Goal: Task Accomplishment & Management: Complete application form

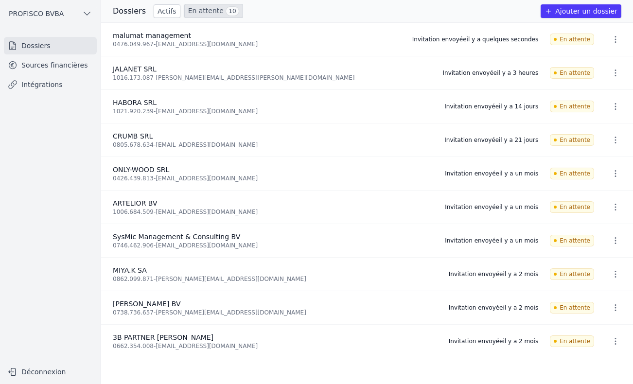
click at [589, 11] on button "Ajouter un dossier" at bounding box center [581, 11] width 81 height 14
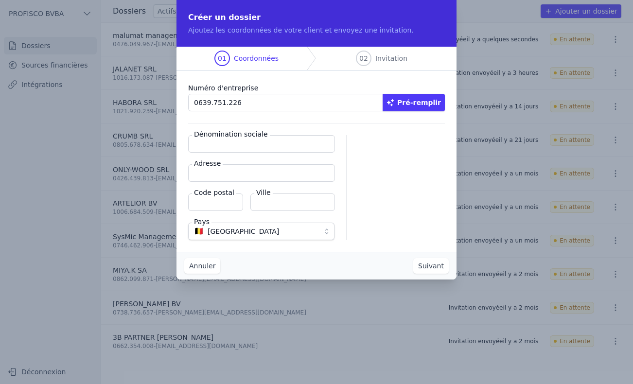
type input "0639.751.226"
click at [417, 108] on button "Pré-remplir" at bounding box center [414, 103] width 62 height 18
type input "L&A EXPRESS BV"
type input "[STREET_ADDRESS]"
type input "3050"
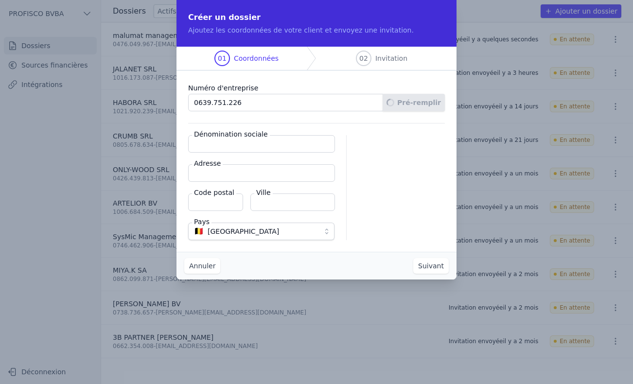
type input "Oud-Heverlee"
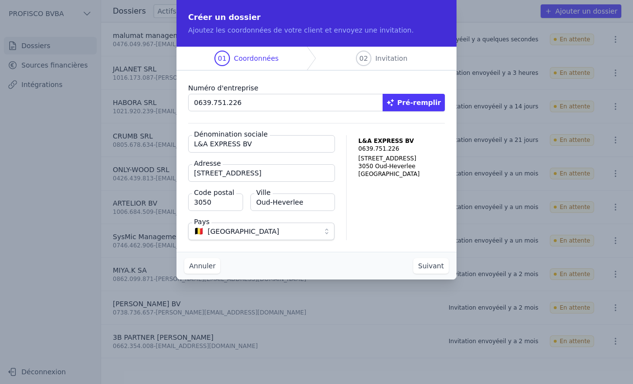
click at [432, 273] on button "Suivant" at bounding box center [430, 266] width 35 height 16
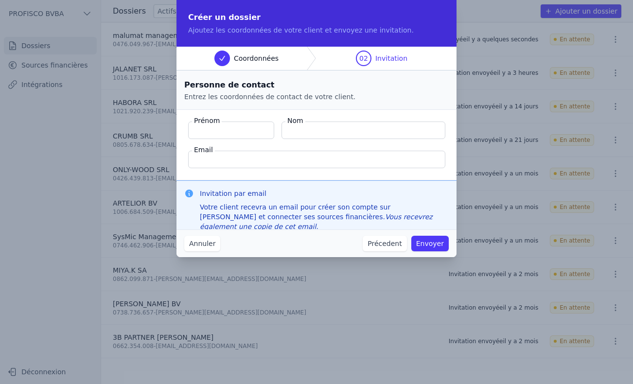
click at [224, 129] on input "Prénom" at bounding box center [231, 131] width 86 height 18
type input "Arpad"
click at [224, 158] on input "Email" at bounding box center [316, 160] width 257 height 18
click at [288, 131] on input "[PERSON_NAME]" at bounding box center [363, 131] width 164 height 18
click at [290, 130] on input "[PERSON_NAME]" at bounding box center [363, 131] width 164 height 18
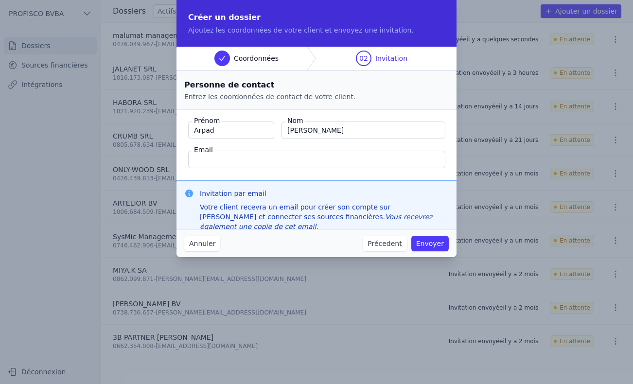
type input "[PERSON_NAME]"
drag, startPoint x: 259, startPoint y: 160, endPoint x: 325, endPoint y: 121, distance: 76.3
click at [259, 160] on input "Email" at bounding box center [316, 160] width 257 height 18
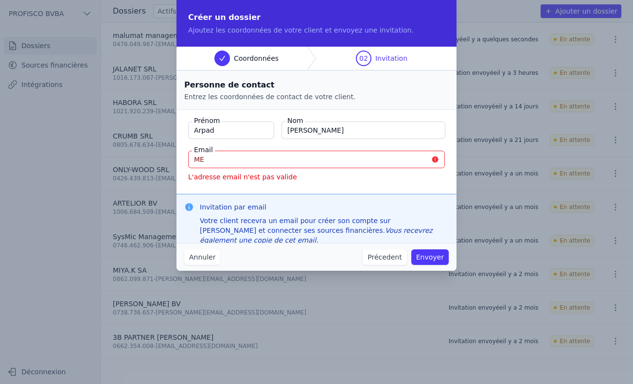
type input "M"
click at [240, 159] on input "[DOMAIN_NAME]" at bounding box center [316, 160] width 257 height 18
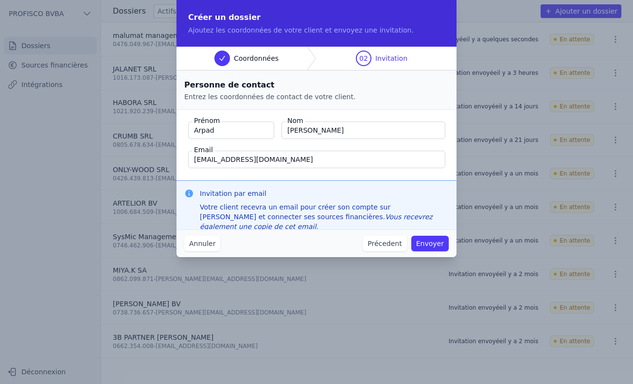
type input "[EMAIL_ADDRESS][DOMAIN_NAME]"
click at [426, 243] on button "Envoyer" at bounding box center [429, 244] width 37 height 16
